Goal: Entertainment & Leisure: Consume media (video, audio)

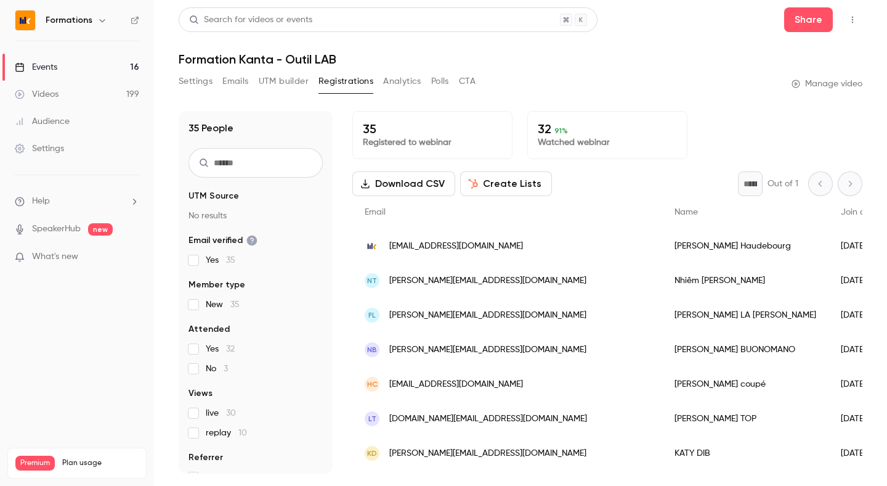
click at [70, 73] on link "Events 16" at bounding box center [77, 67] width 154 height 27
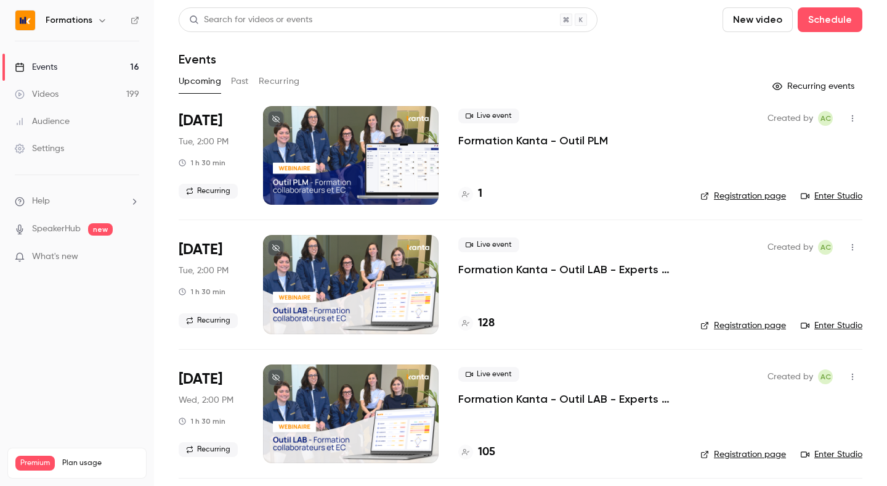
click at [244, 79] on button "Past" at bounding box center [240, 81] width 18 height 20
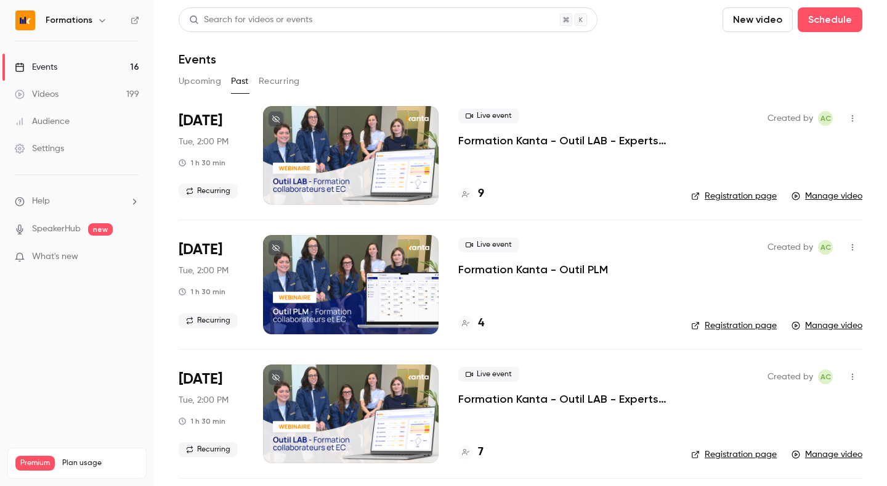
click at [99, 23] on icon "button" at bounding box center [102, 20] width 10 height 10
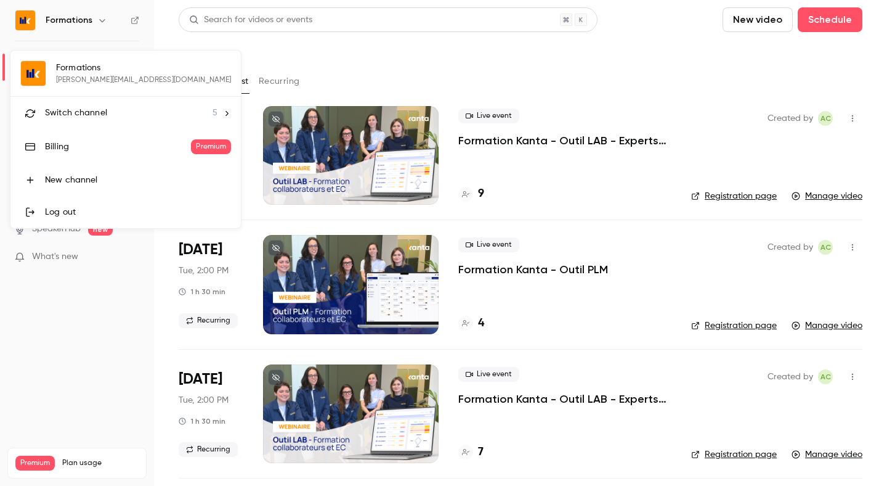
click at [81, 116] on span "Switch channel" at bounding box center [76, 113] width 62 height 13
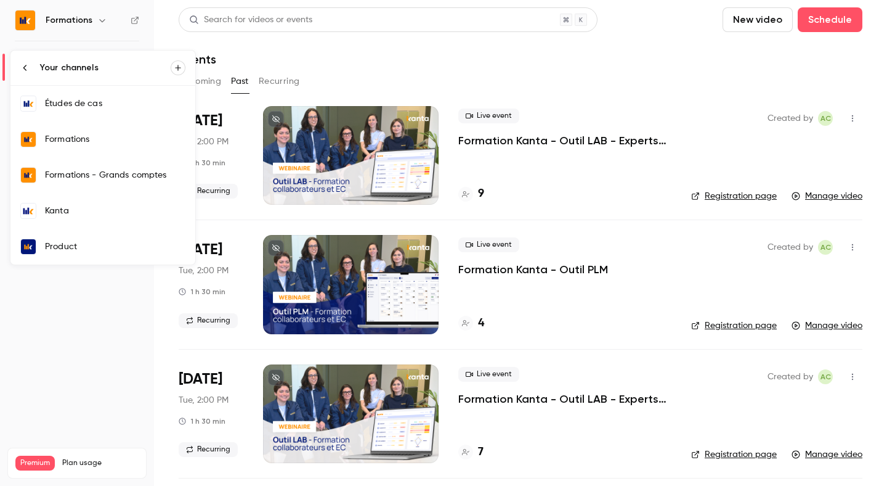
click at [97, 228] on link "Kanta" at bounding box center [102, 211] width 185 height 36
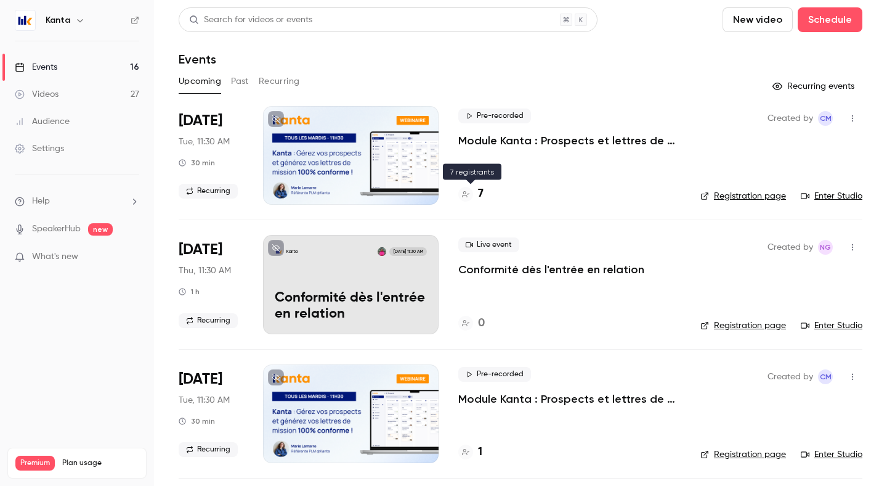
click at [481, 190] on h4 "7" at bounding box center [481, 193] width 6 height 17
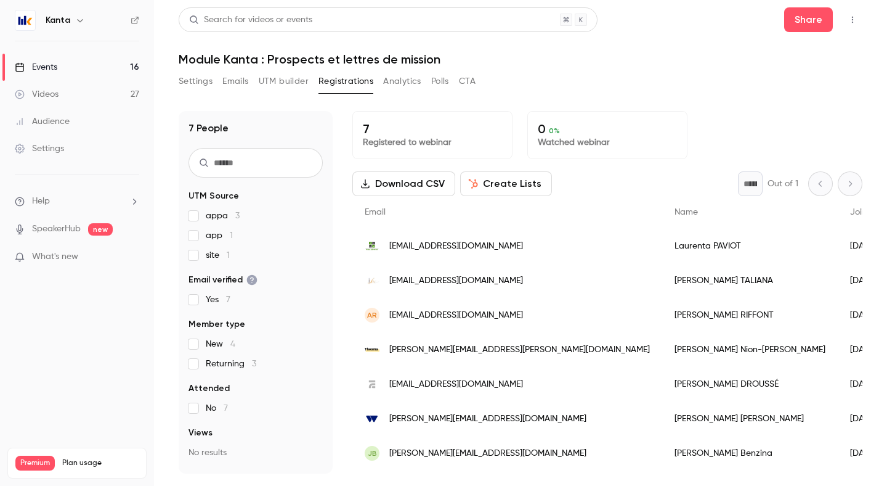
click at [443, 89] on button "Polls" at bounding box center [440, 81] width 18 height 20
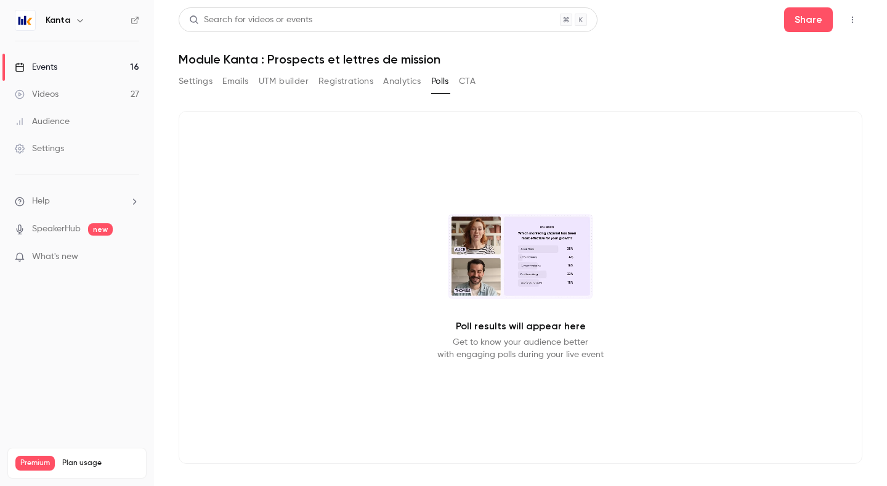
click at [391, 87] on button "Analytics" at bounding box center [402, 81] width 38 height 20
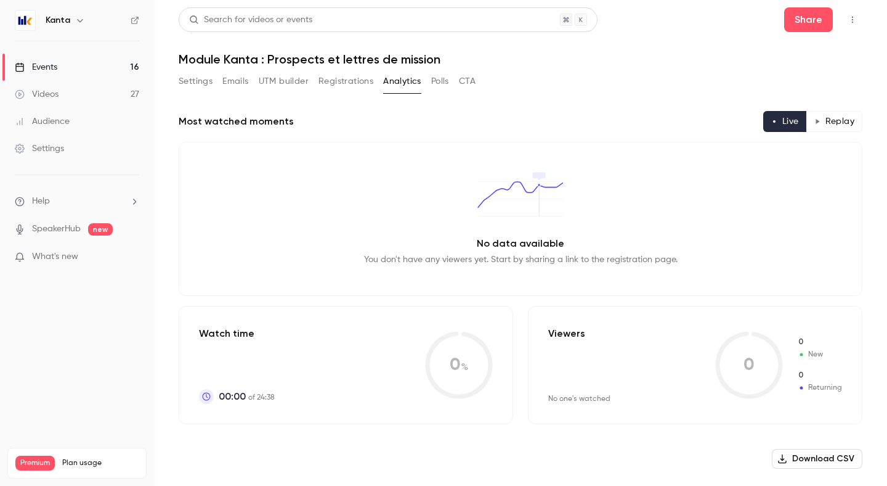
click at [337, 87] on button "Registrations" at bounding box center [346, 81] width 55 height 20
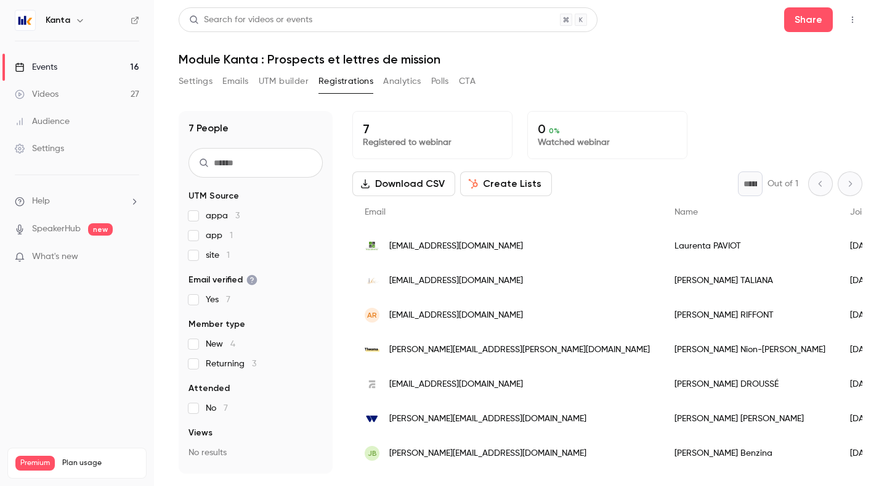
click at [200, 80] on button "Settings" at bounding box center [196, 81] width 34 height 20
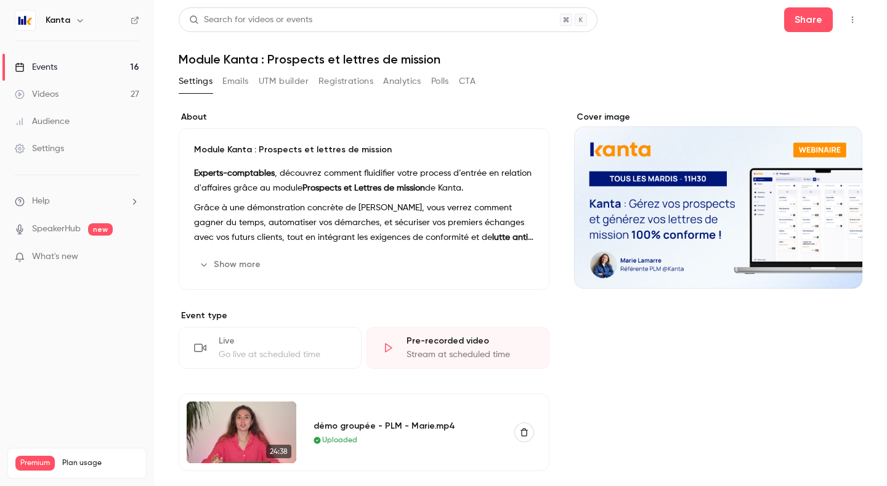
scroll to position [18, 0]
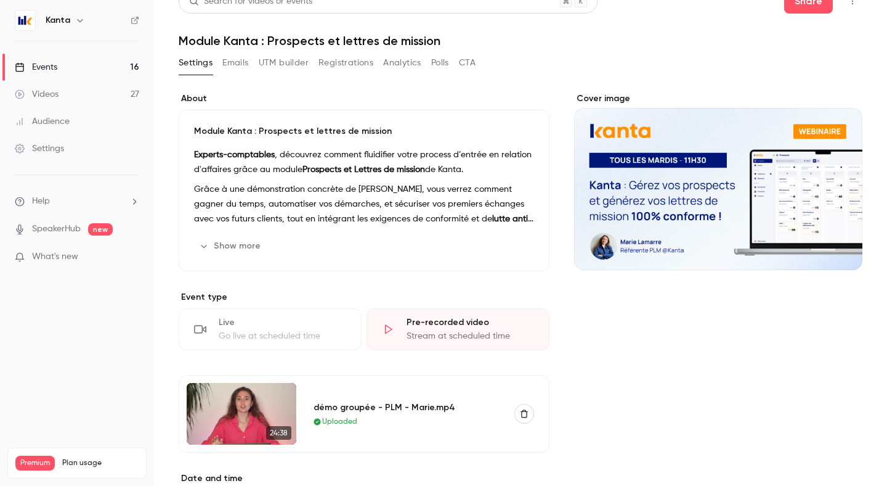
click at [235, 410] on img at bounding box center [242, 414] width 110 height 62
click at [235, 418] on img at bounding box center [242, 414] width 110 height 62
click at [229, 63] on button "Emails" at bounding box center [235, 63] width 26 height 20
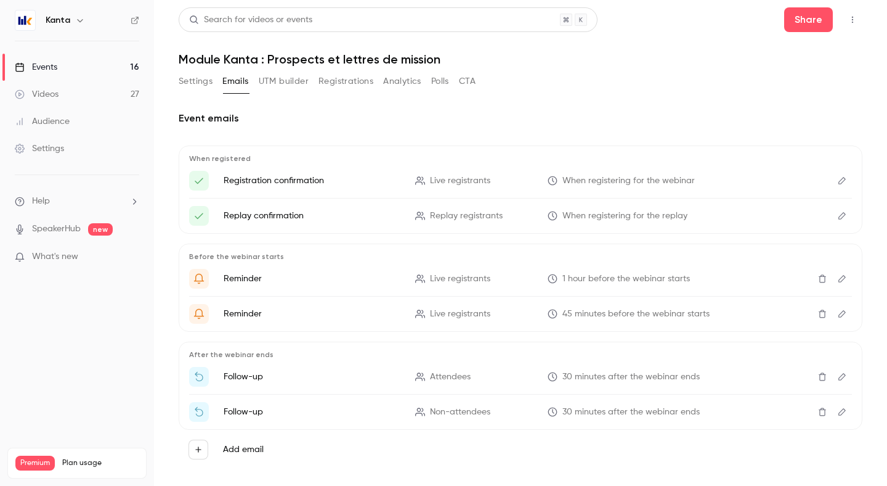
click at [105, 70] on link "Events 16" at bounding box center [77, 67] width 154 height 27
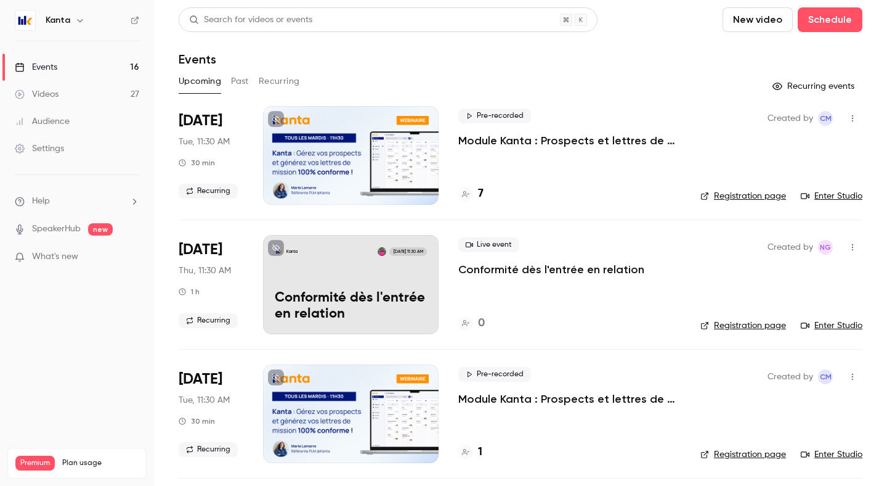
click at [242, 85] on button "Past" at bounding box center [240, 81] width 18 height 20
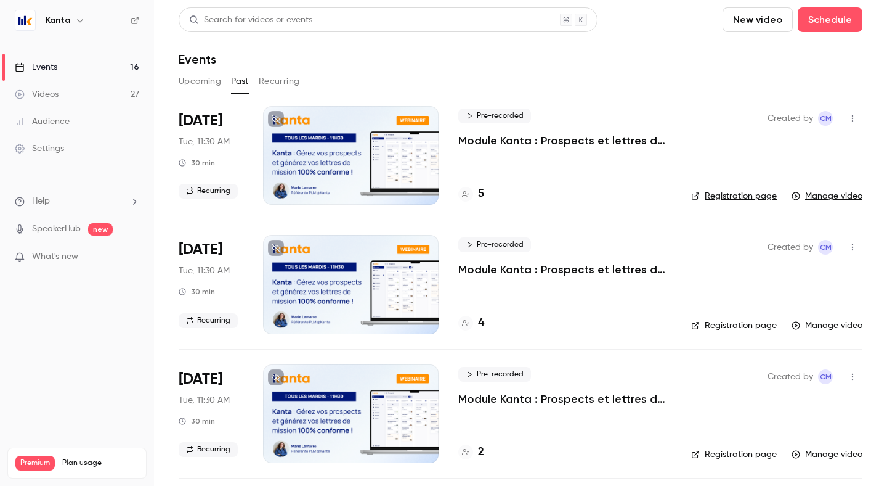
click at [476, 201] on div "5" at bounding box center [471, 193] width 26 height 17
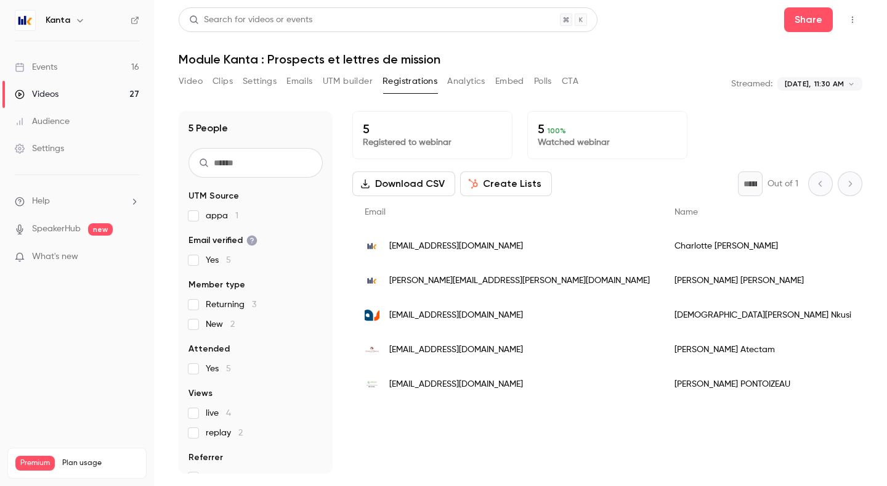
click at [199, 81] on button "Video" at bounding box center [191, 81] width 24 height 20
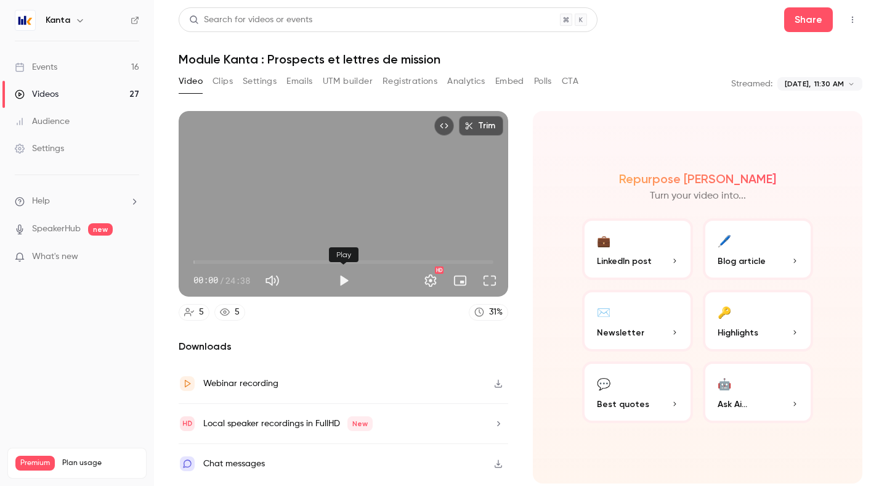
click at [333, 282] on button "Play" at bounding box center [343, 280] width 25 height 25
click at [402, 260] on span "17:09" at bounding box center [343, 262] width 300 height 20
click at [409, 262] on span "17:42" at bounding box center [343, 262] width 300 height 20
click at [421, 262] on span "17:42" at bounding box center [343, 262] width 300 height 20
click at [436, 261] on span "19:56" at bounding box center [343, 262] width 300 height 20
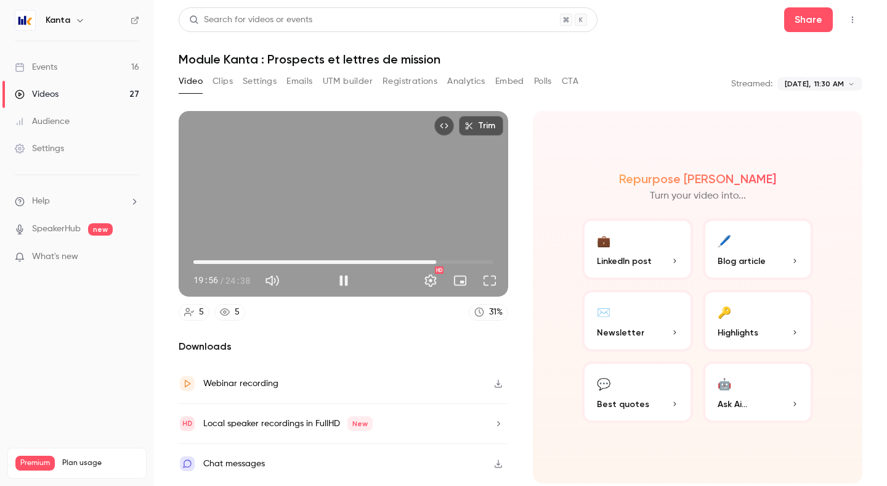
click at [448, 259] on span "19:56" at bounding box center [343, 262] width 300 height 20
click at [441, 259] on span "20:54" at bounding box center [343, 262] width 300 height 20
click at [452, 260] on span "21:11" at bounding box center [343, 262] width 300 height 20
click at [443, 261] on span "21:13" at bounding box center [343, 262] width 300 height 20
click at [489, 278] on button "Full screen" at bounding box center [489, 280] width 25 height 25
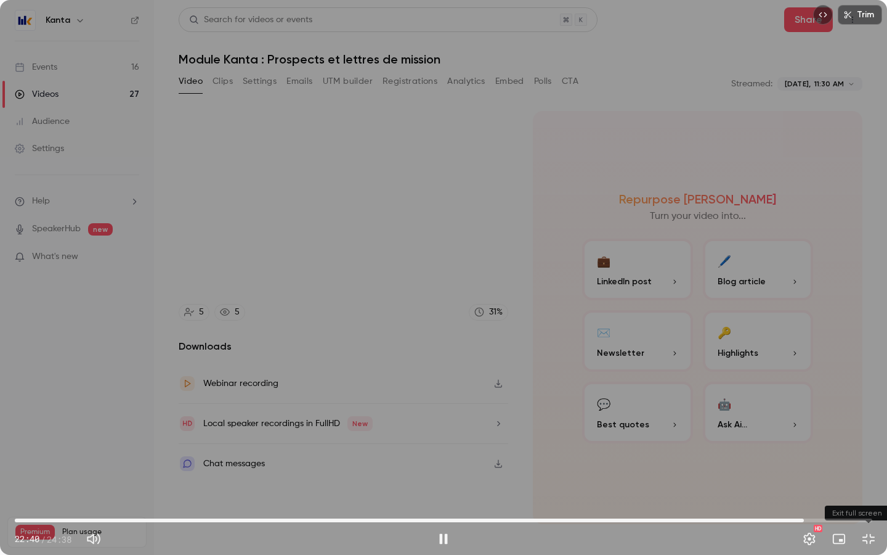
click at [869, 485] on button "Exit full screen" at bounding box center [868, 538] width 25 height 25
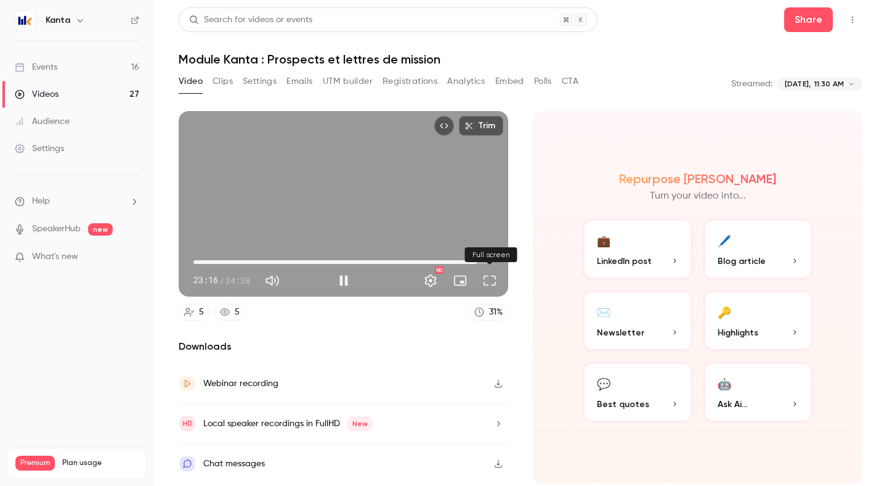
click at [490, 282] on button "Full screen" at bounding box center [489, 280] width 25 height 25
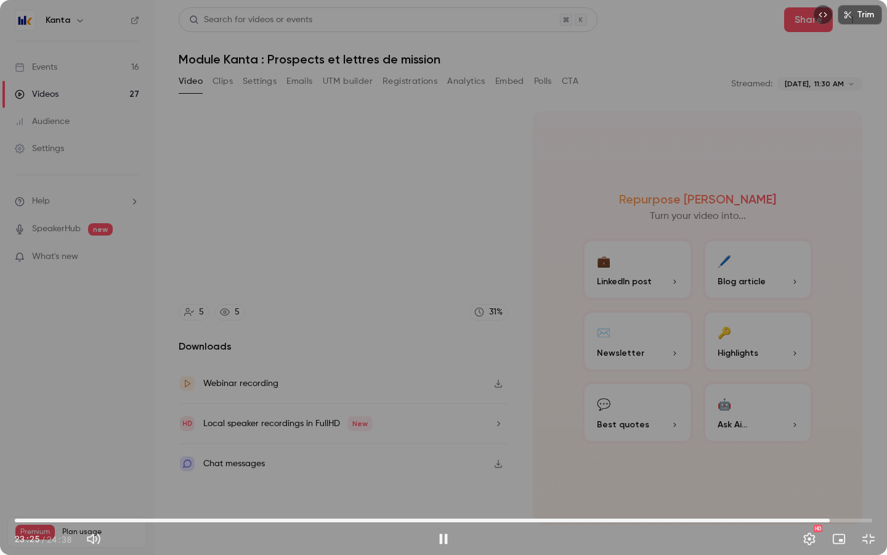
click at [723, 445] on div "Trim 23:25 23:25 / 24:38 HD" at bounding box center [443, 277] width 887 height 555
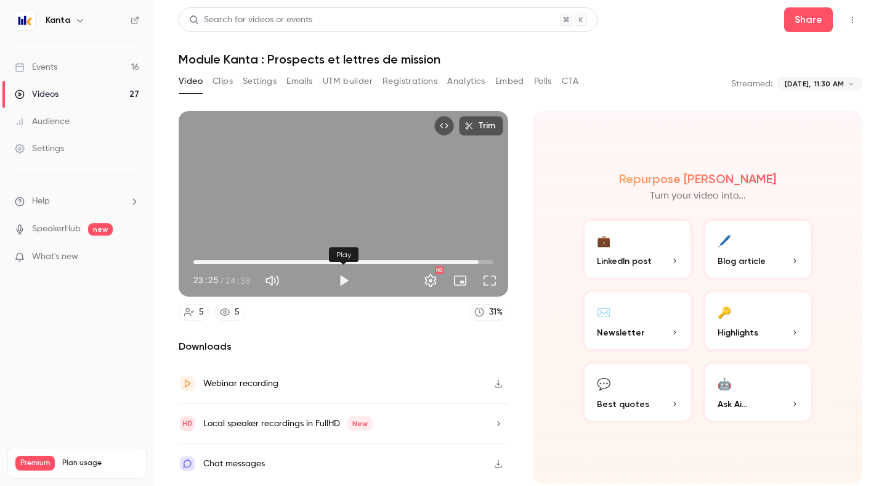
click at [333, 275] on button "Play" at bounding box center [343, 280] width 25 height 25
click at [463, 261] on span "22:06" at bounding box center [343, 262] width 300 height 20
click at [361, 214] on div "Trim 22:47 22:47 / 24:38 HD" at bounding box center [344, 203] width 330 height 185
type input "******"
